Goal: Complete application form

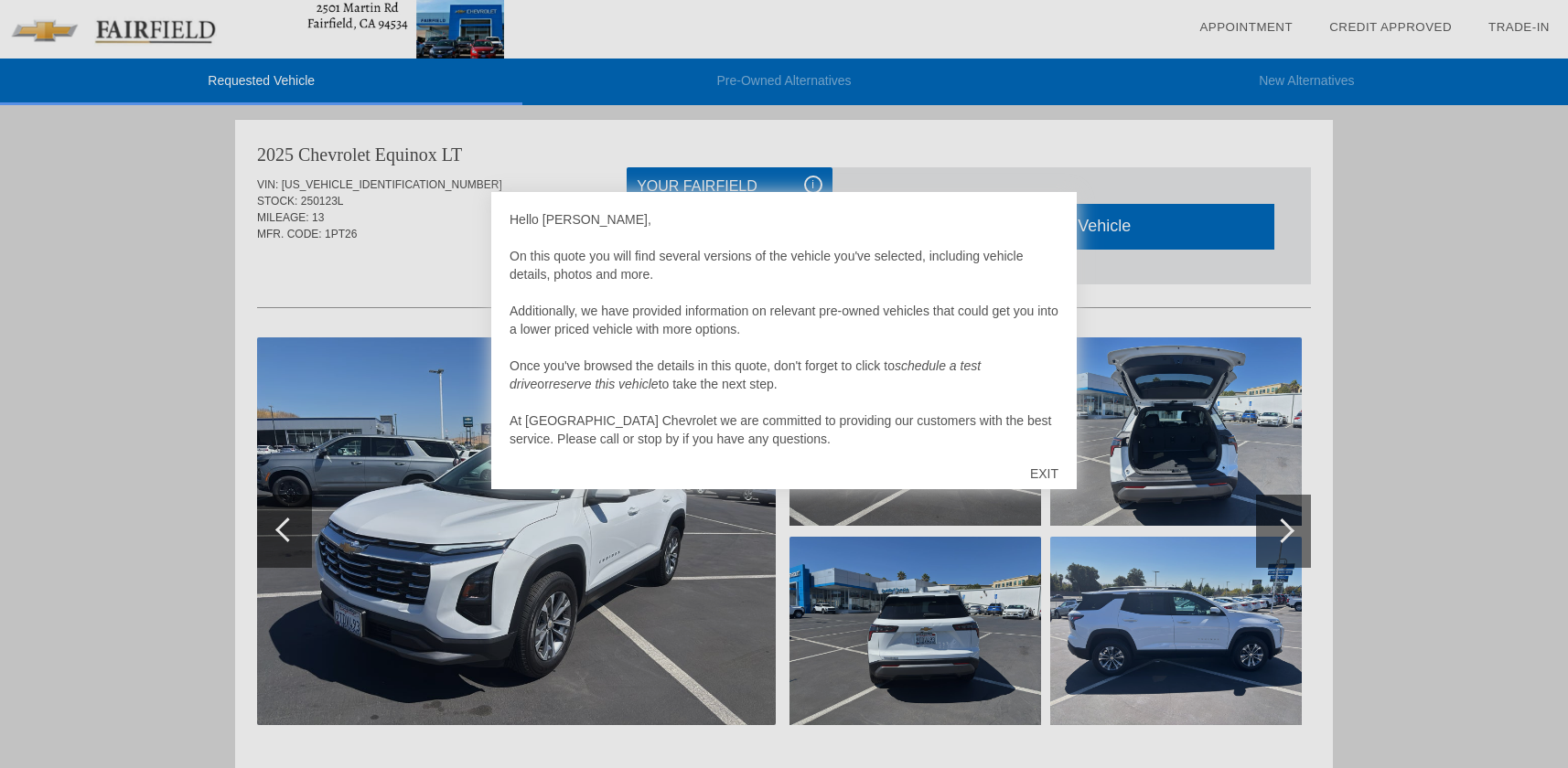
click at [1050, 463] on div "EXIT" at bounding box center [1044, 474] width 65 height 55
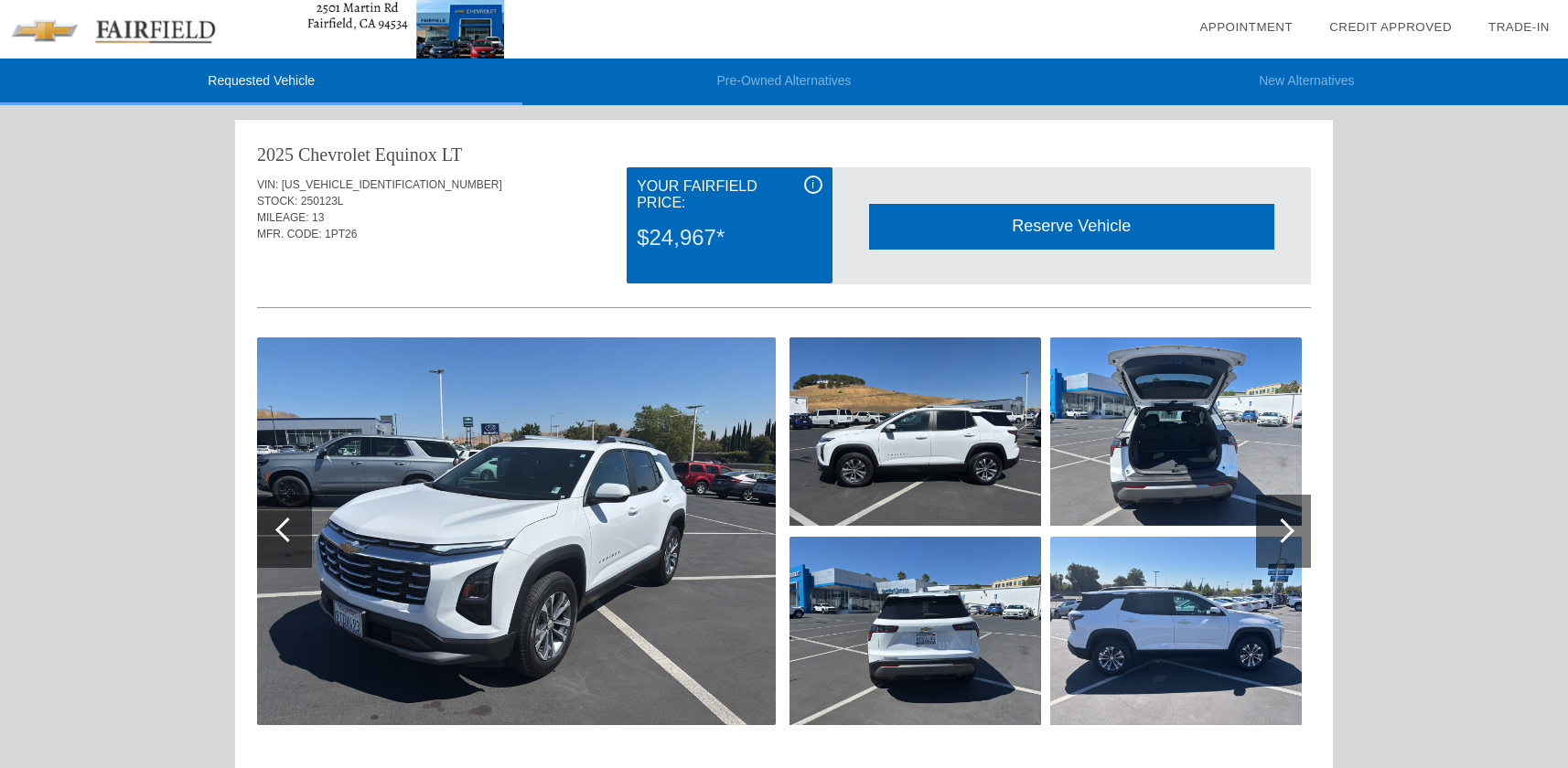
click at [1291, 531] on div at bounding box center [1281, 531] width 25 height 25
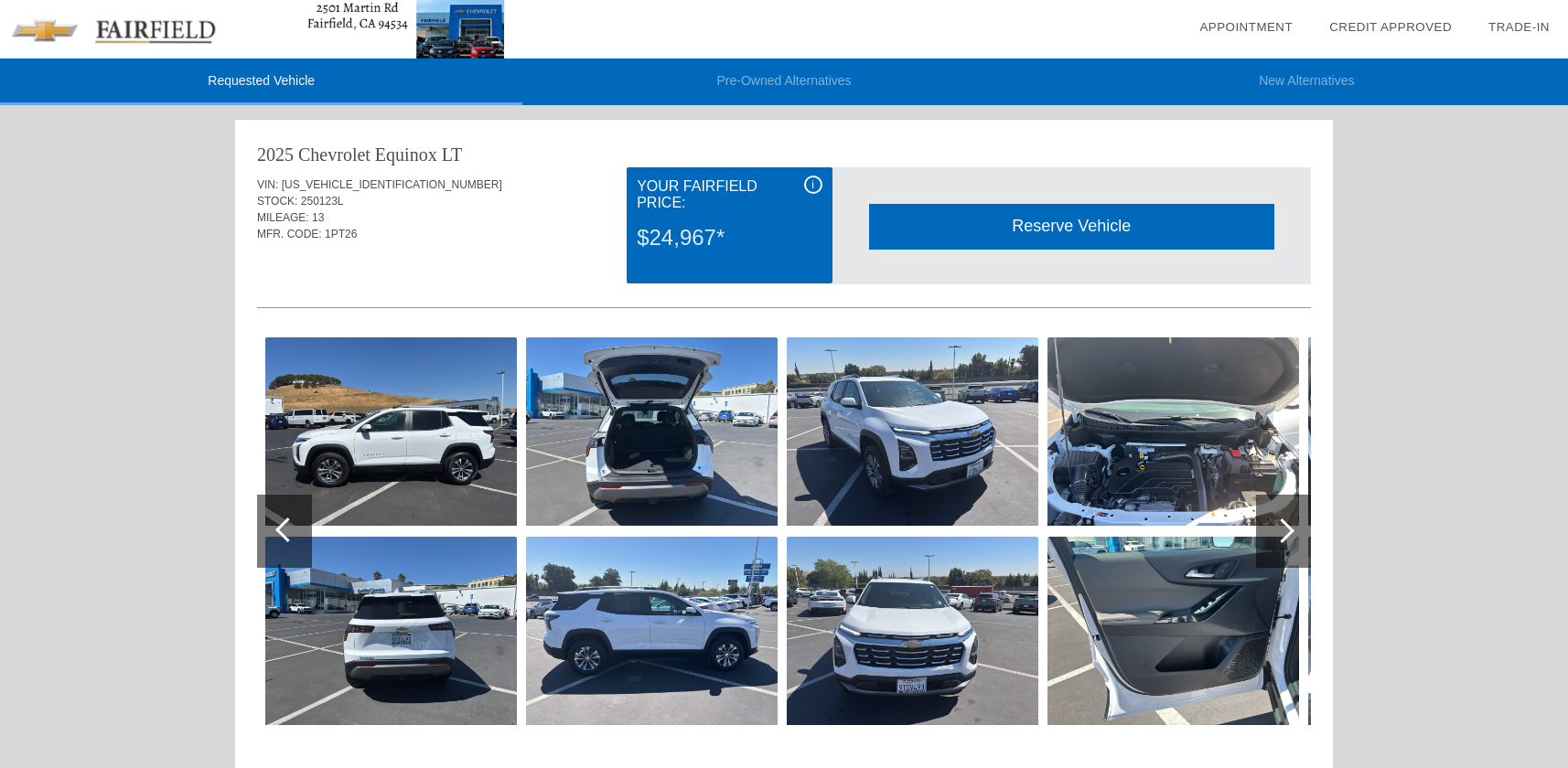
click at [1291, 531] on div at bounding box center [1281, 531] width 25 height 25
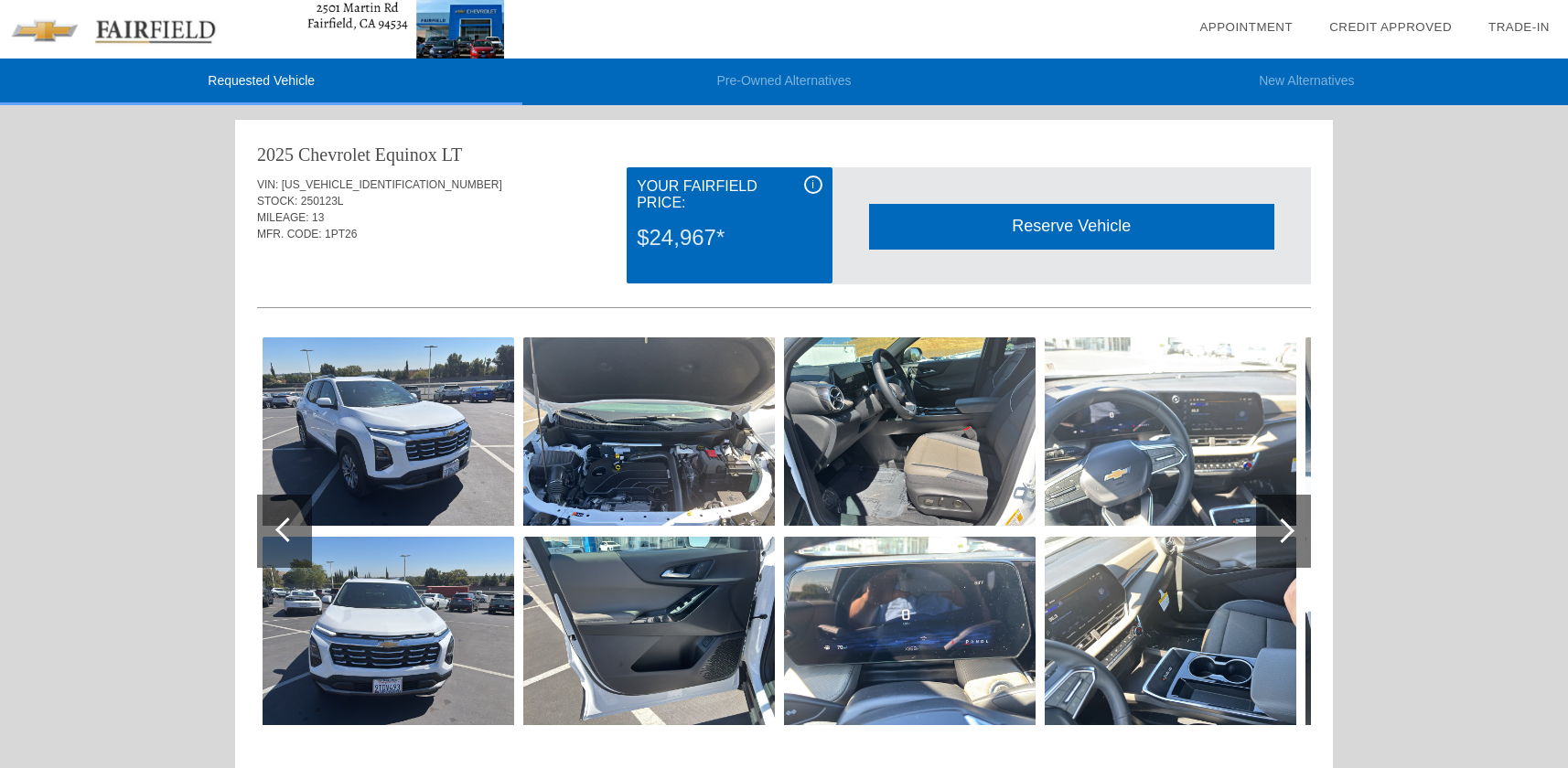
click at [1291, 531] on div at bounding box center [1281, 531] width 25 height 25
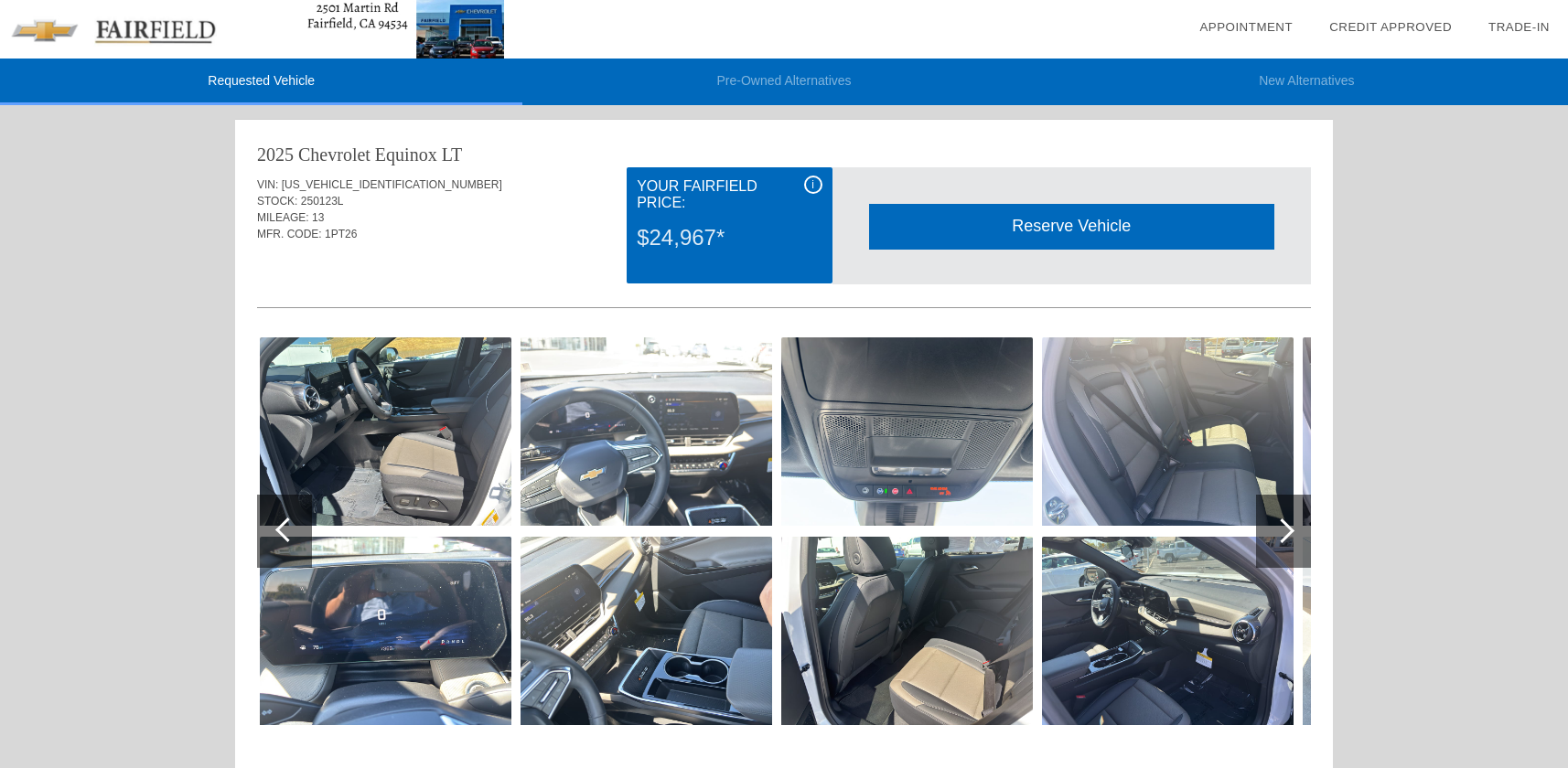
click at [1291, 531] on div at bounding box center [1281, 531] width 25 height 25
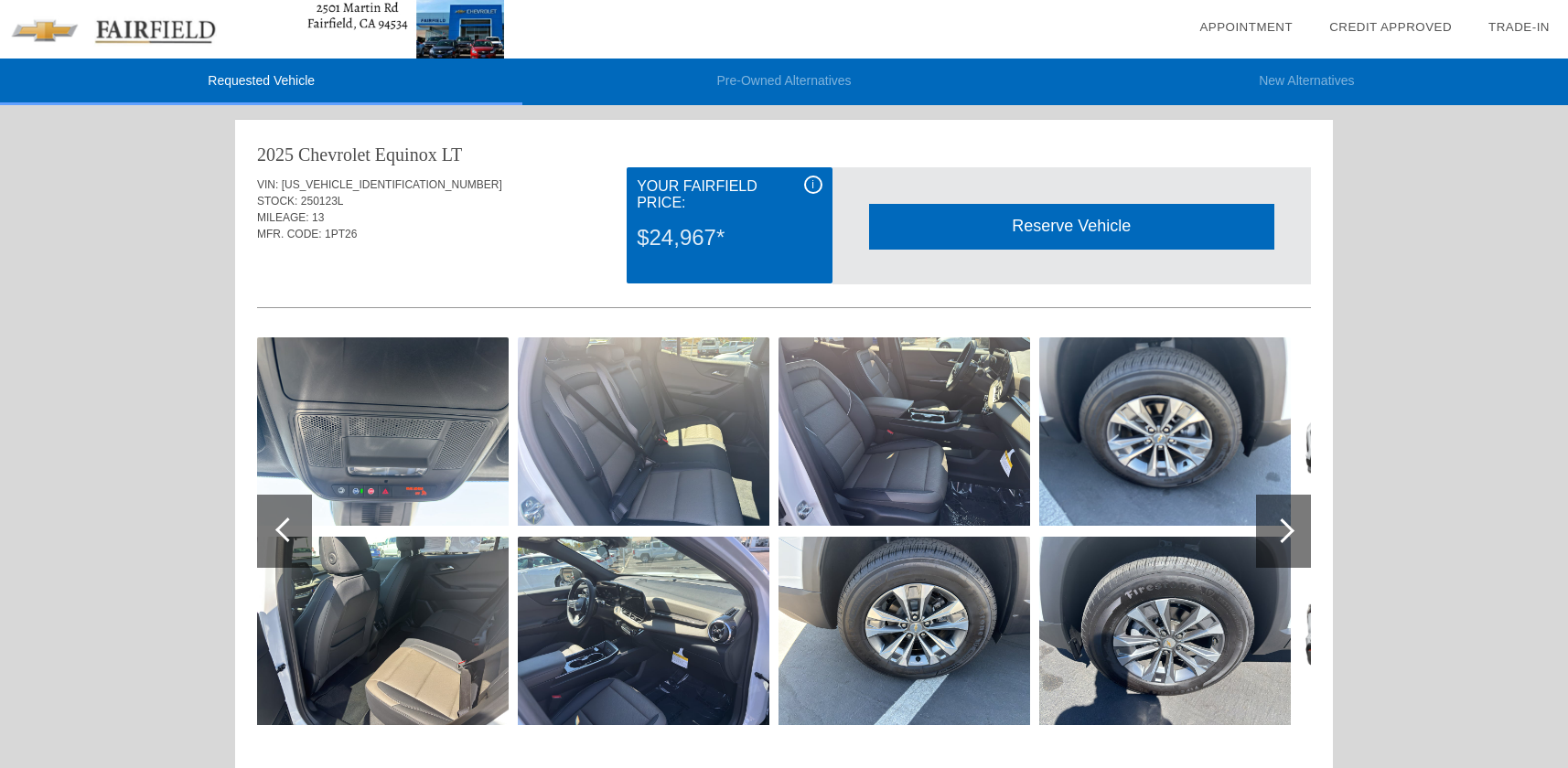
click at [1291, 531] on div at bounding box center [1281, 531] width 25 height 25
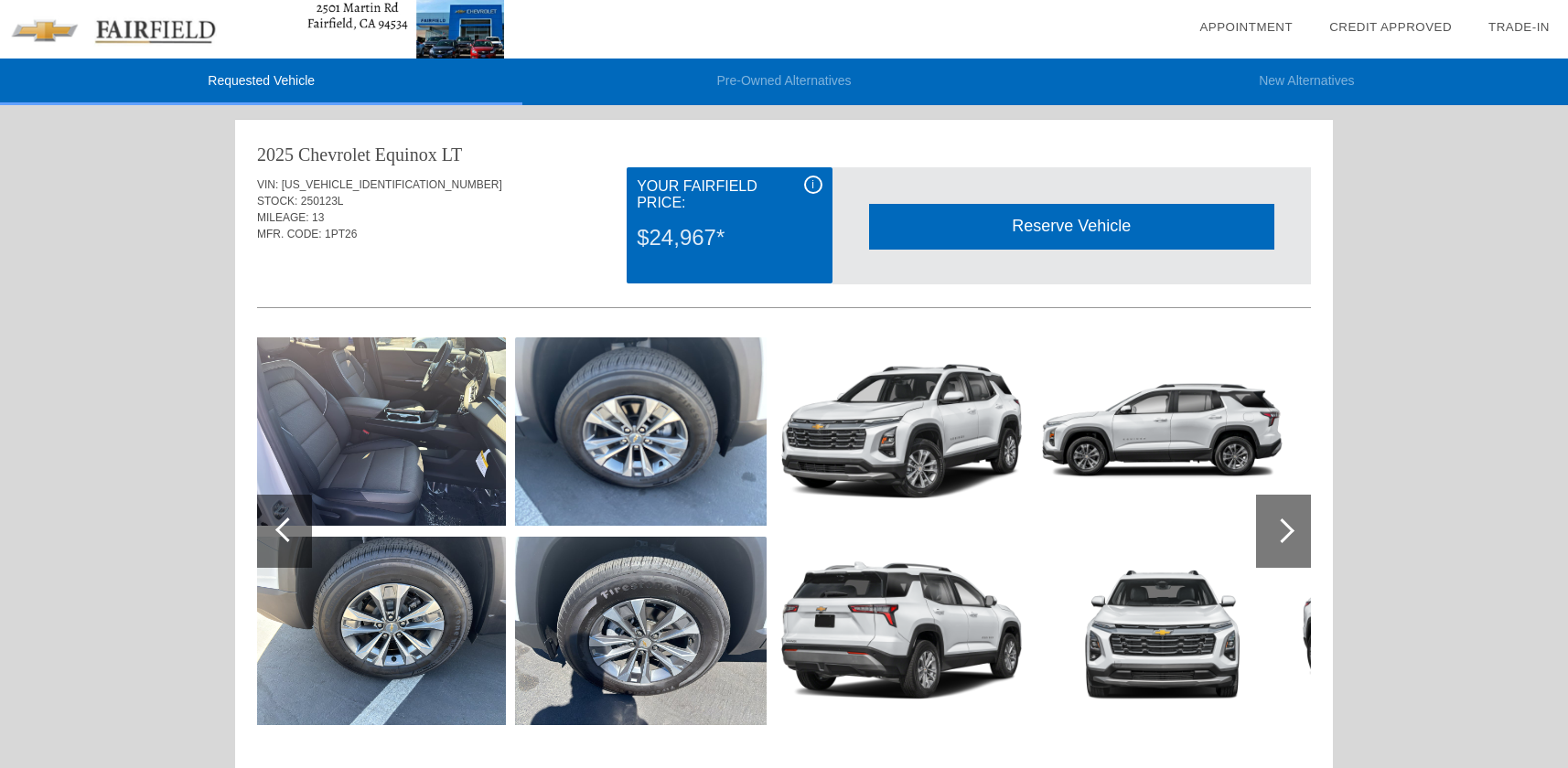
click at [1291, 530] on div at bounding box center [1281, 531] width 25 height 25
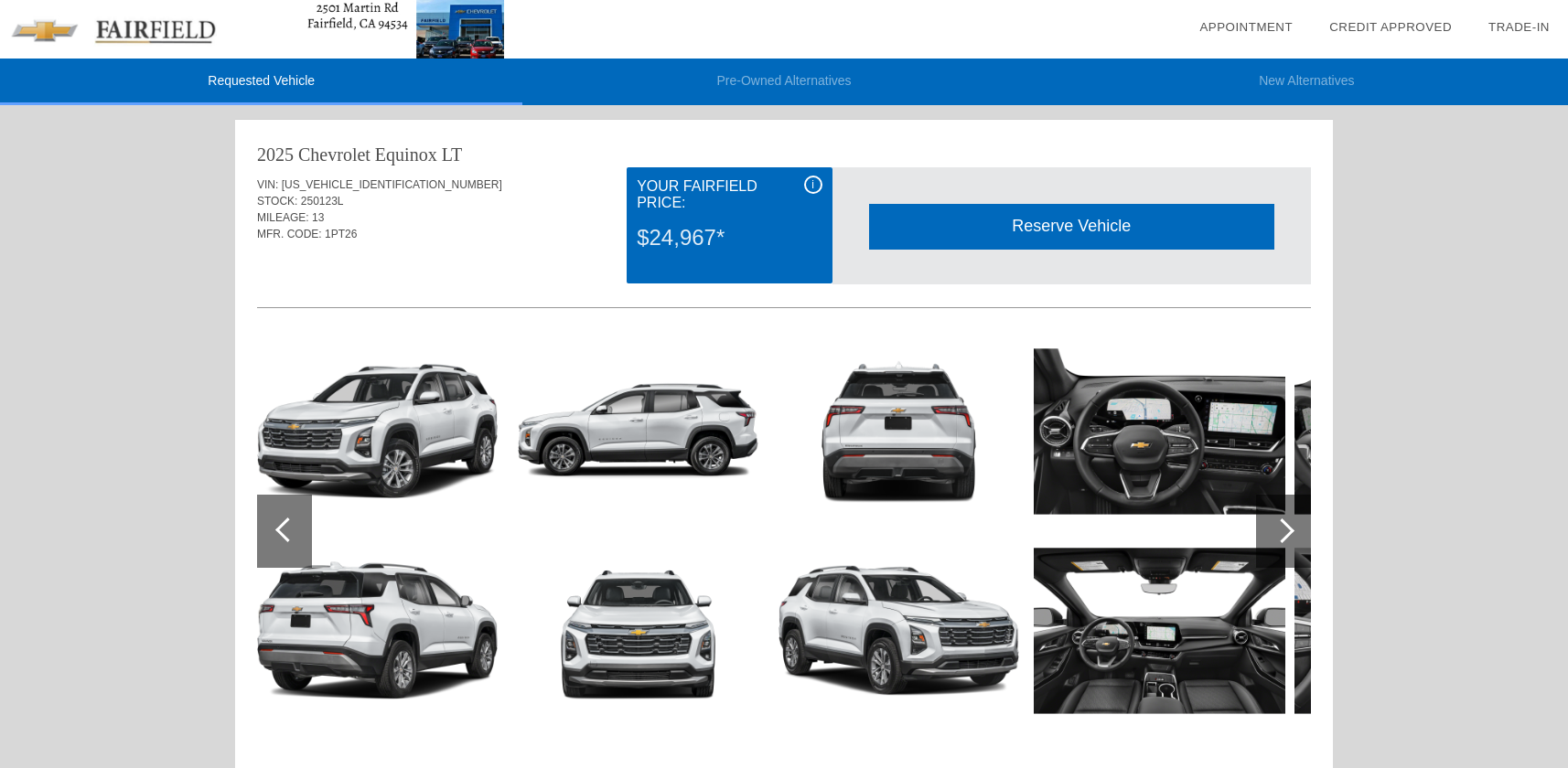
click at [1291, 530] on div at bounding box center [1281, 531] width 25 height 25
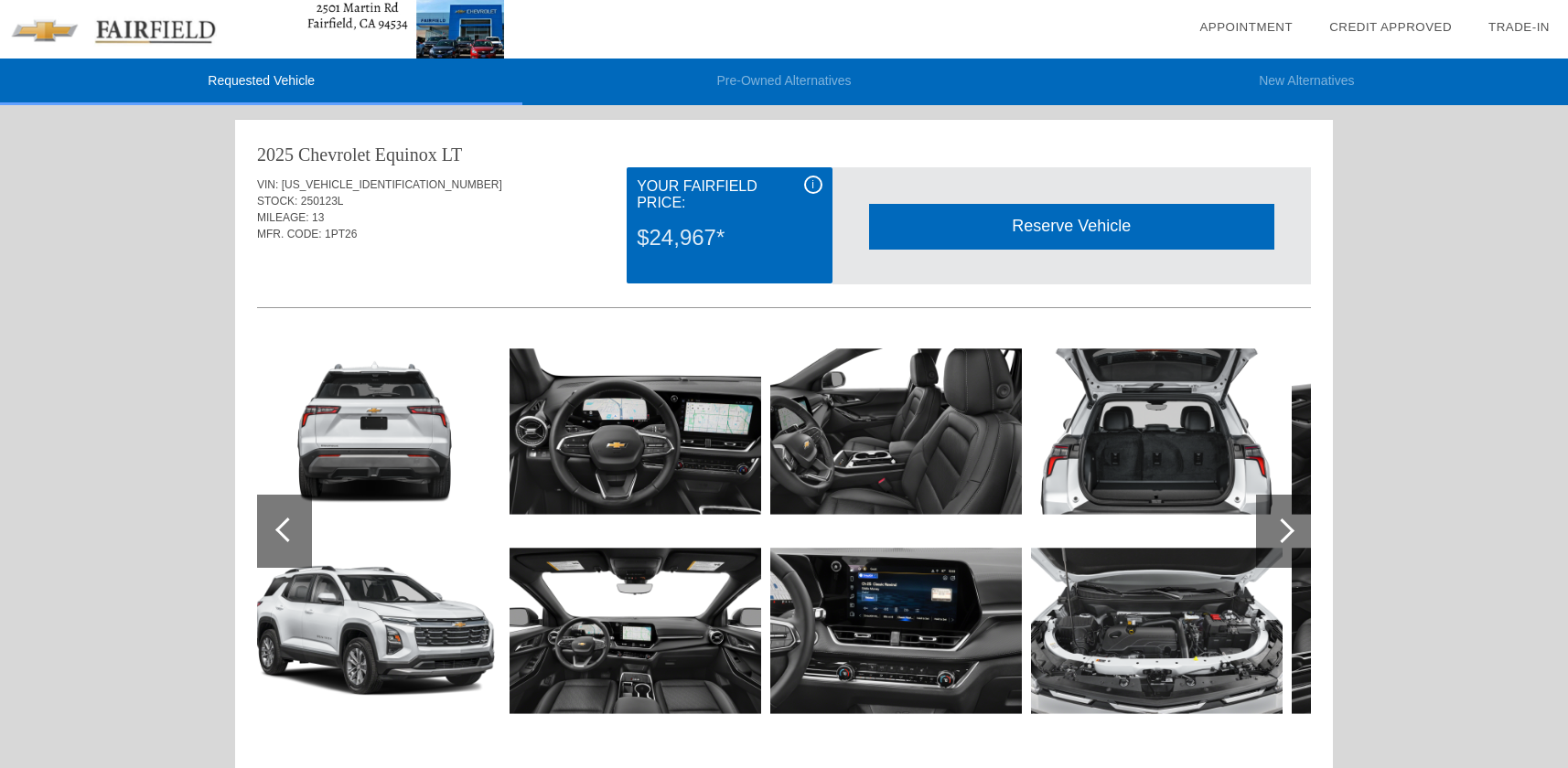
click at [1288, 532] on div at bounding box center [1281, 531] width 25 height 25
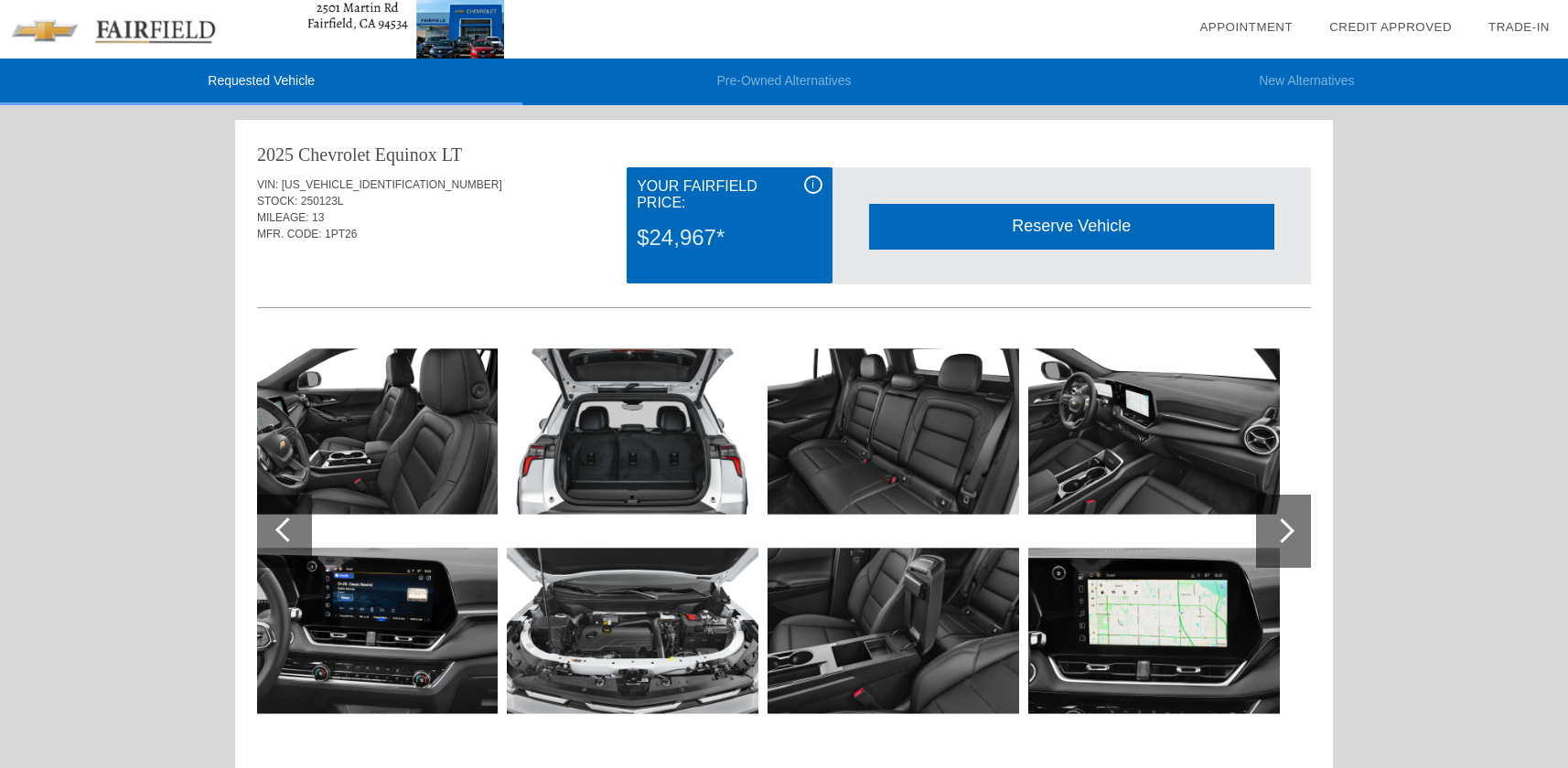
click at [1288, 532] on div at bounding box center [1281, 531] width 25 height 25
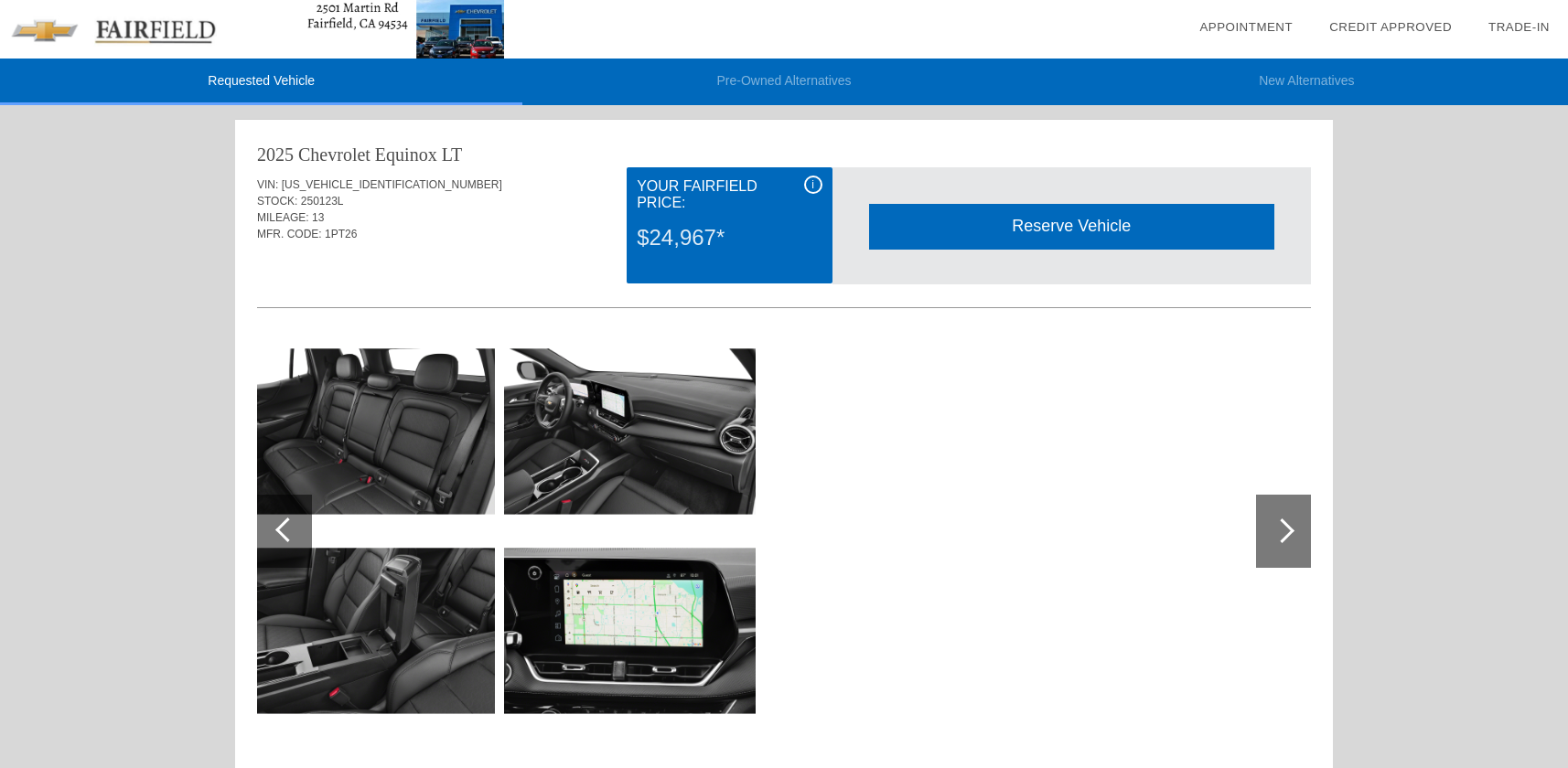
click at [288, 529] on div at bounding box center [288, 530] width 25 height 25
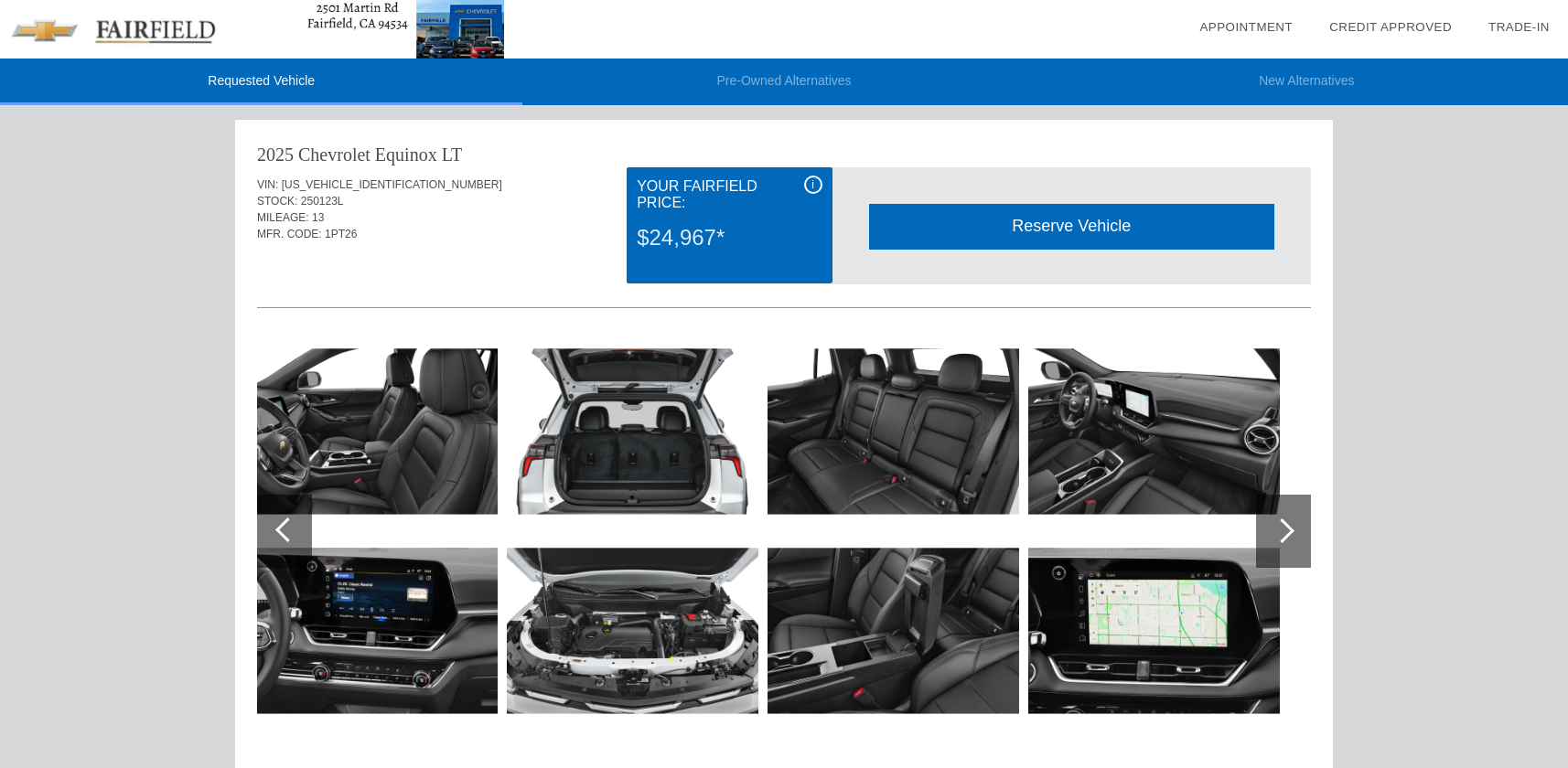
click at [288, 529] on div at bounding box center [288, 530] width 25 height 25
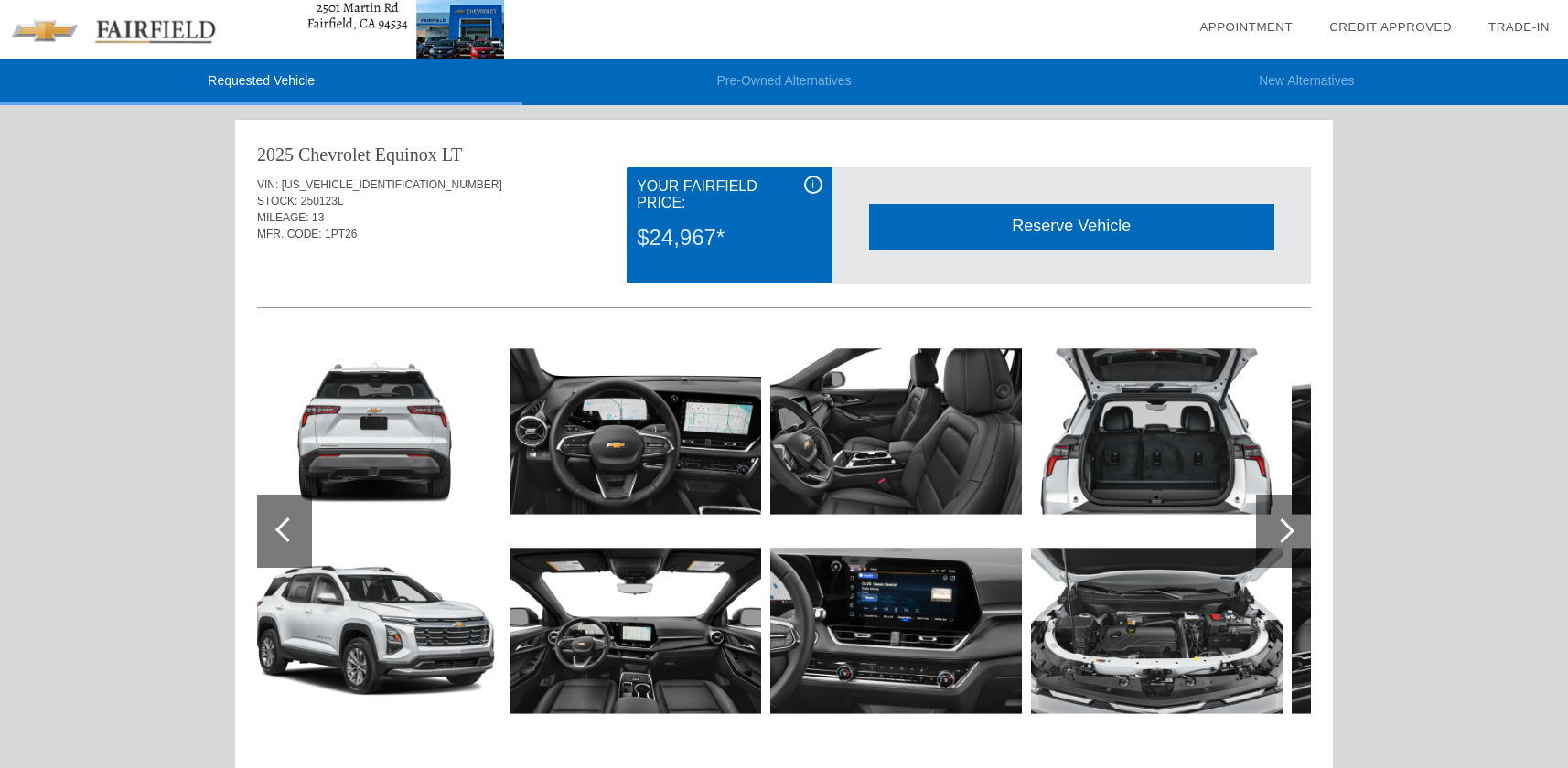
click at [288, 529] on div at bounding box center [288, 530] width 25 height 25
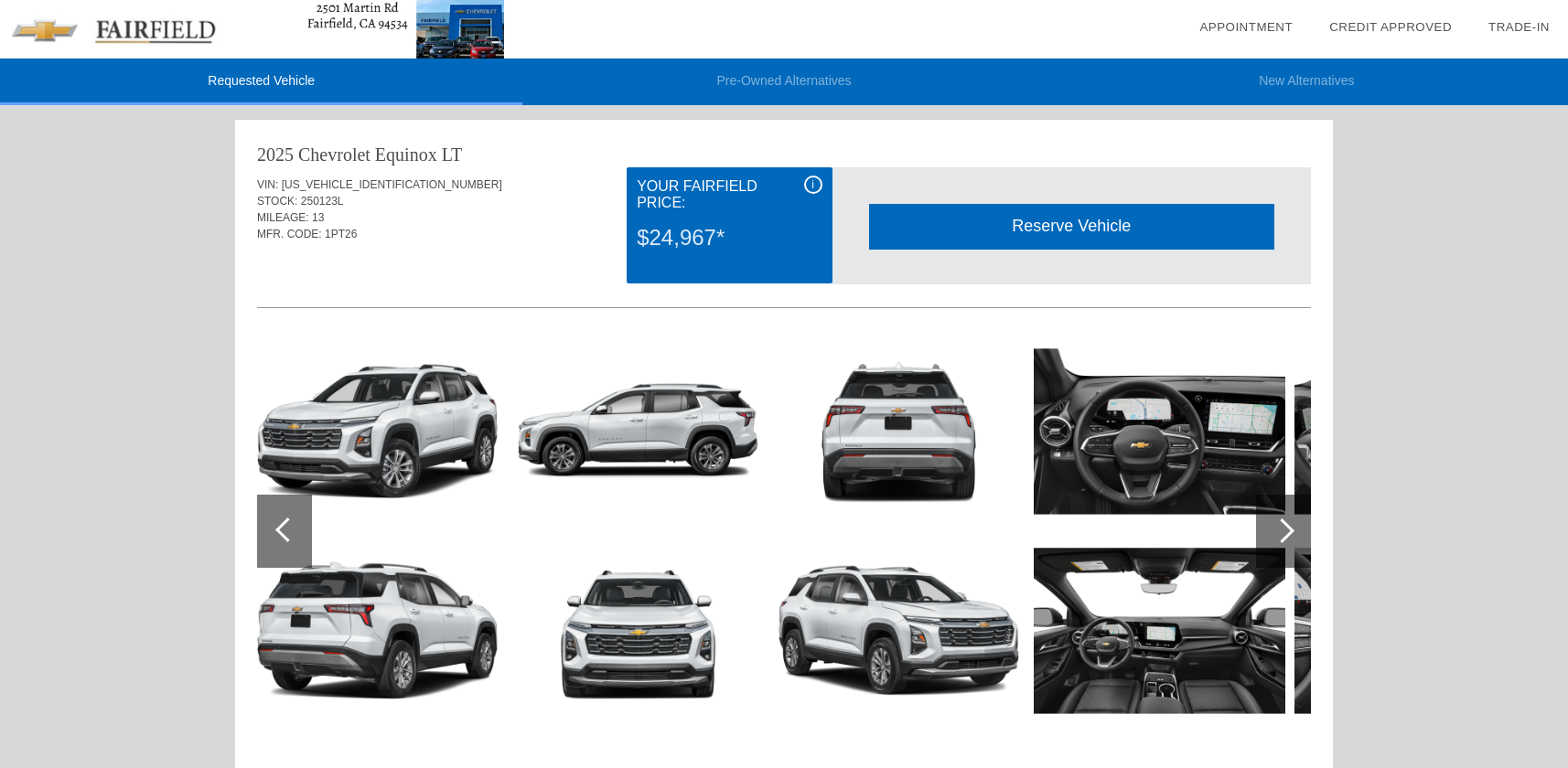
click at [288, 529] on div at bounding box center [288, 530] width 25 height 25
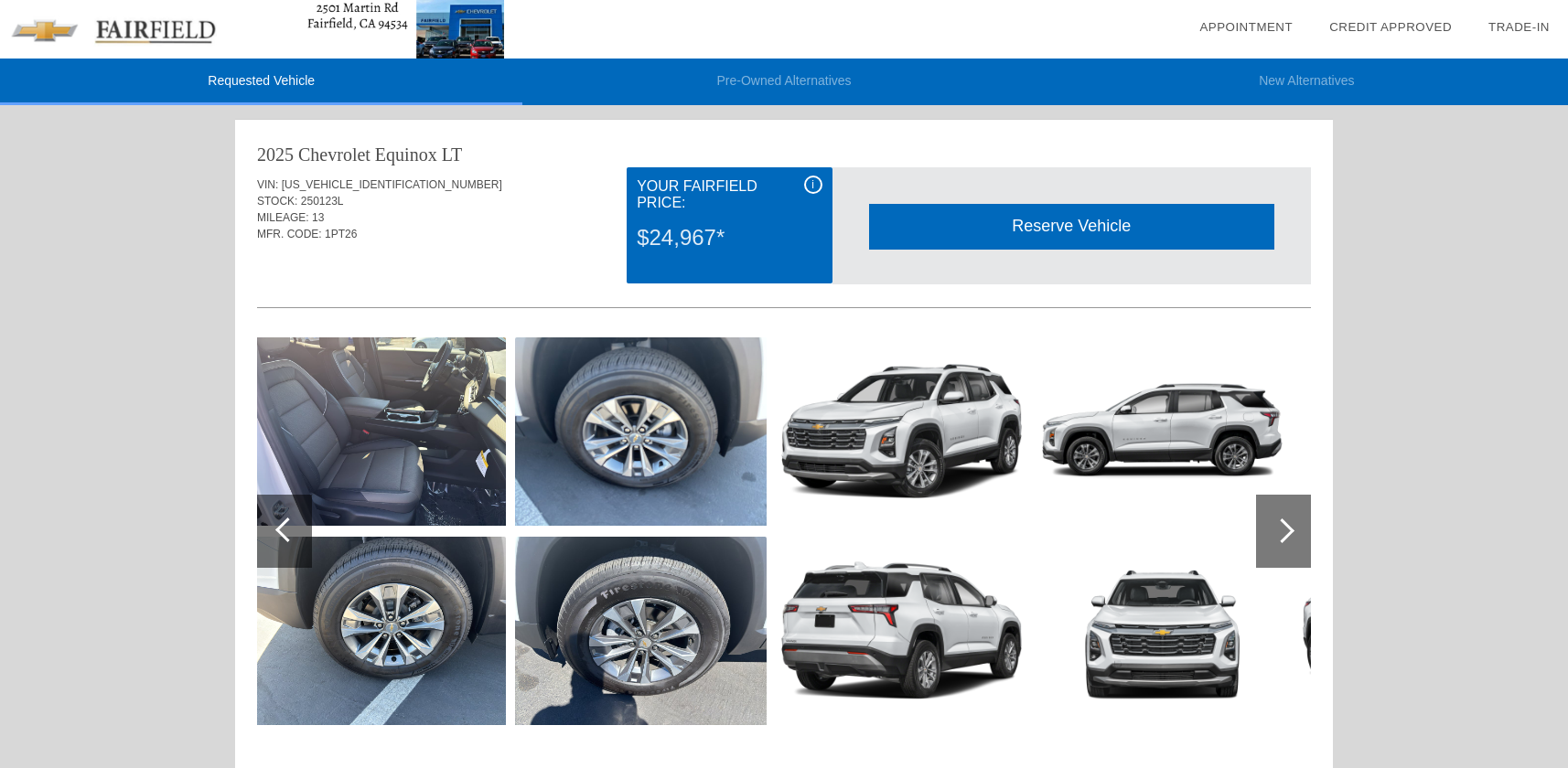
click at [288, 529] on div at bounding box center [288, 530] width 25 height 25
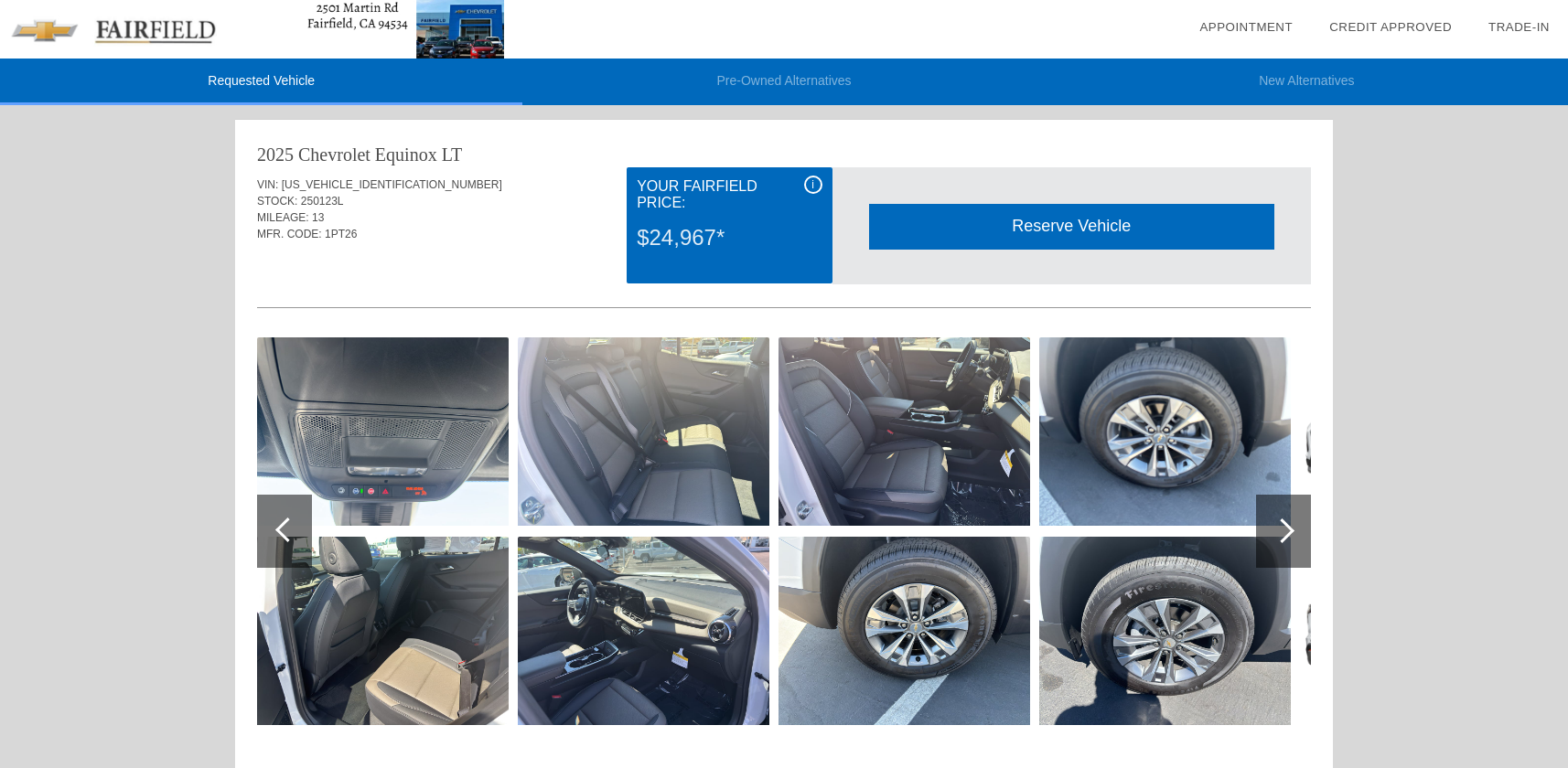
click at [288, 529] on div at bounding box center [288, 530] width 25 height 25
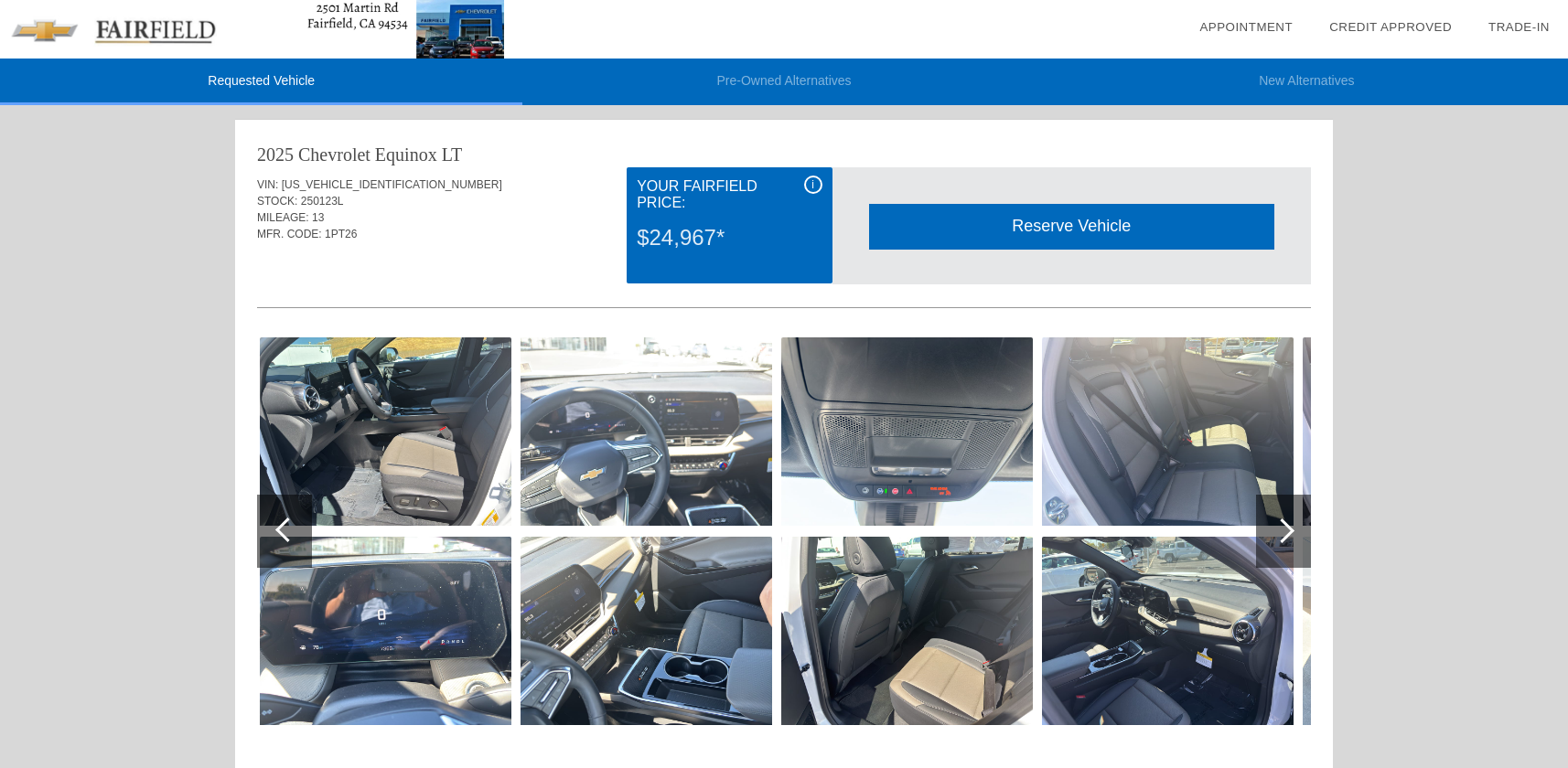
click at [288, 529] on div at bounding box center [288, 530] width 25 height 25
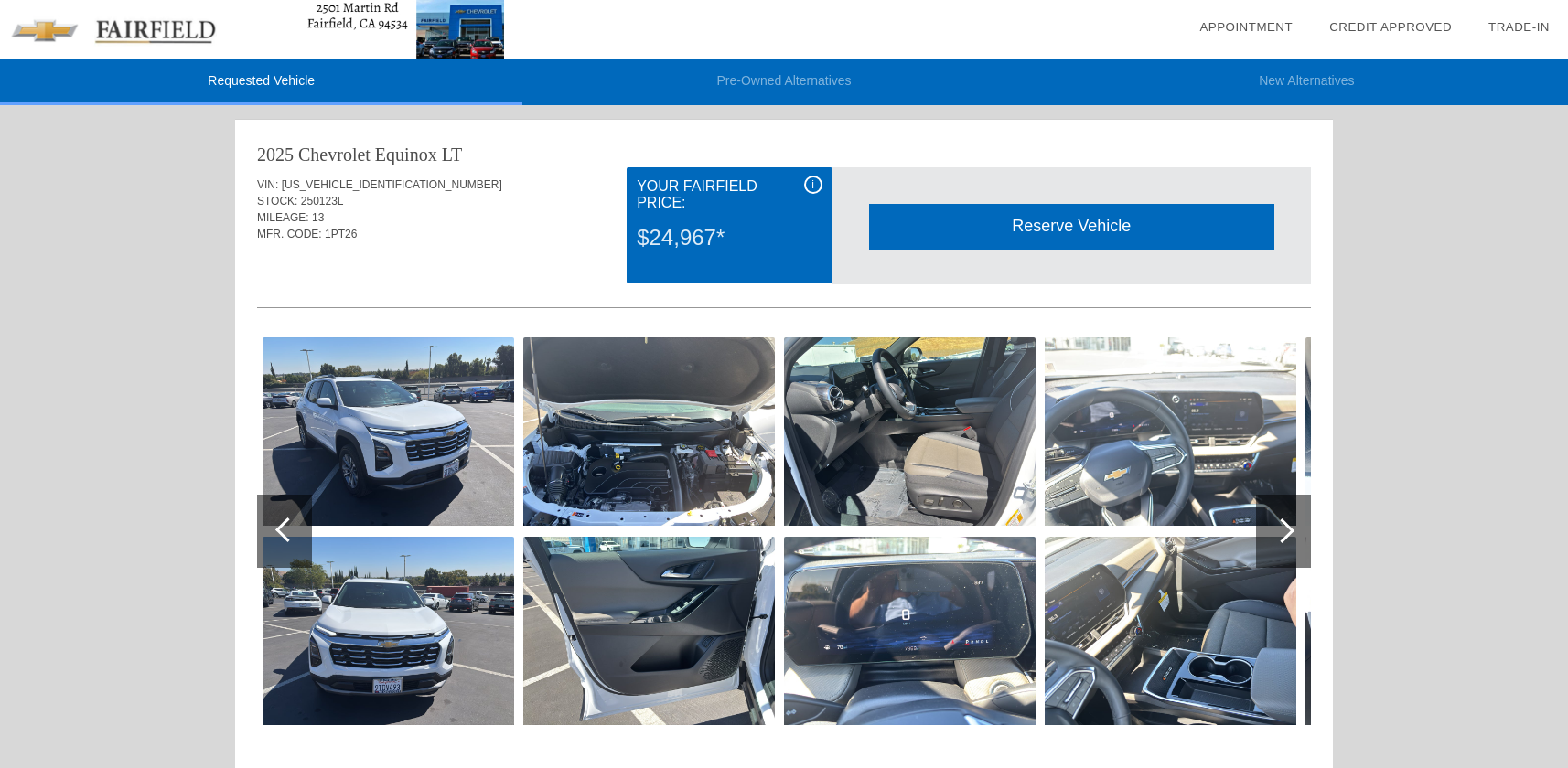
click at [288, 529] on div at bounding box center [288, 530] width 25 height 25
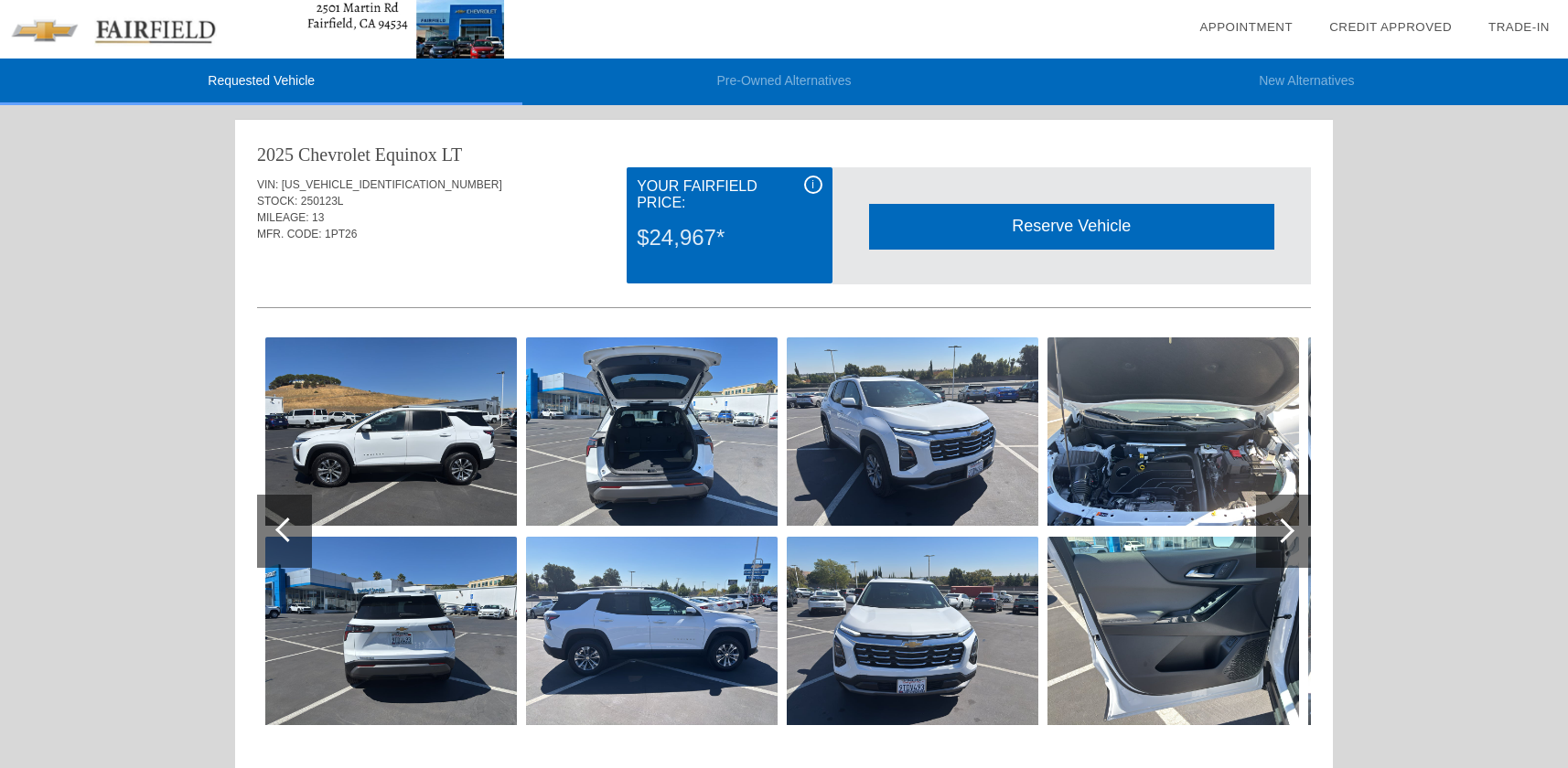
click at [288, 529] on div at bounding box center [288, 530] width 25 height 25
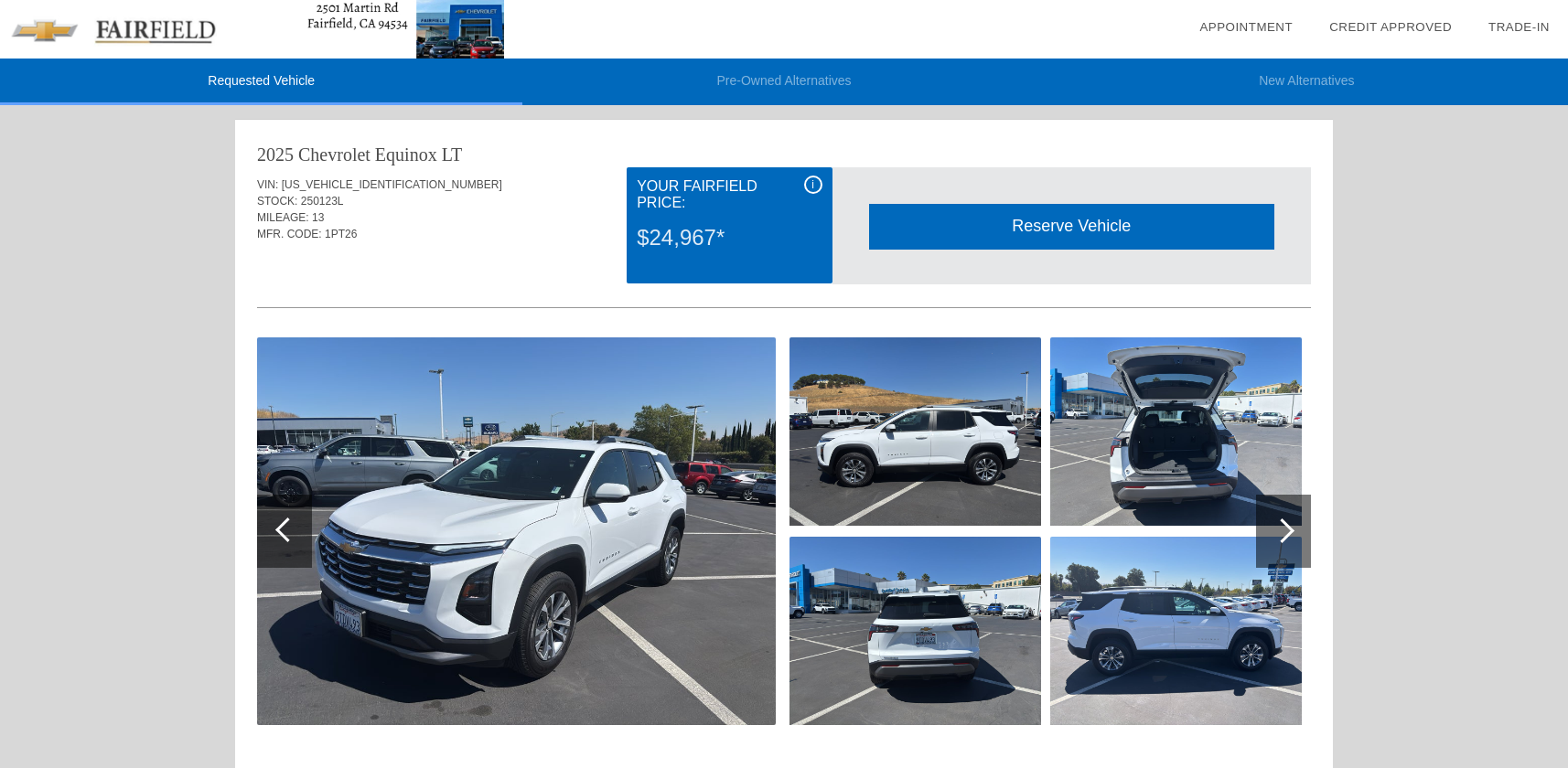
click at [288, 529] on div at bounding box center [288, 530] width 25 height 25
